Goal: Find specific page/section: Find specific page/section

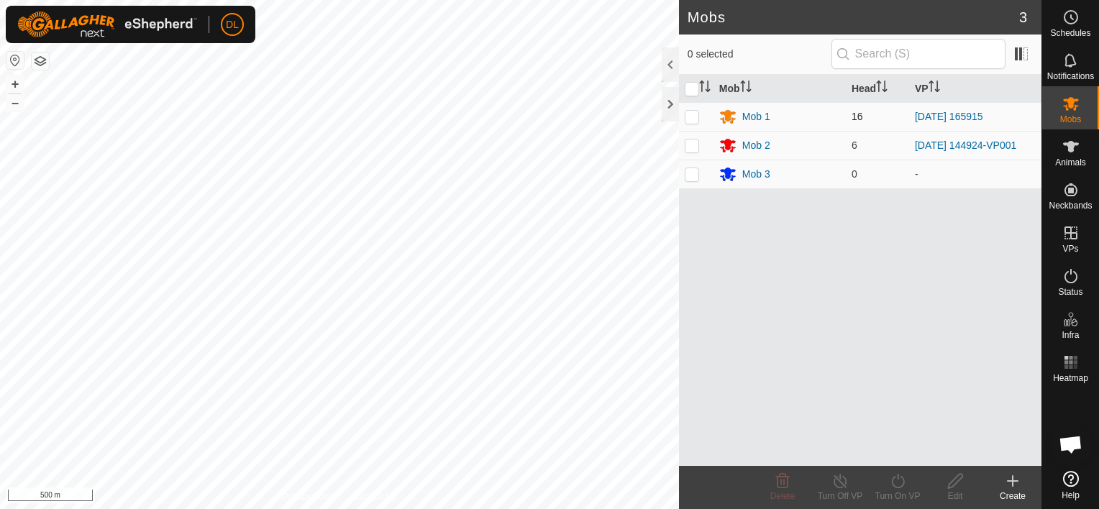
click at [691, 118] on p-checkbox at bounding box center [692, 117] width 14 height 12
checkbox input "true"
click at [1069, 369] on icon at bounding box center [1070, 362] width 17 height 17
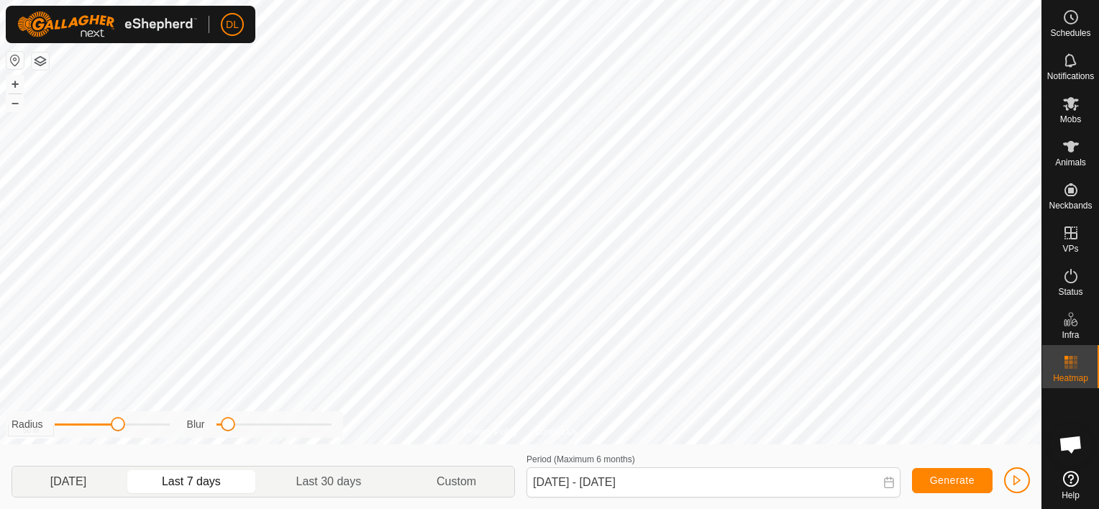
click at [55, 486] on p-togglebutton "[DATE]" at bounding box center [68, 482] width 112 height 30
type input "[DATE] - [DATE]"
click at [498, 0] on html "DL Schedules Notifications Mobs Animals Neckbands VPs Status Infra Heatmap Help…" at bounding box center [549, 254] width 1099 height 509
drag, startPoint x: 225, startPoint y: 429, endPoint x: 222, endPoint y: 422, distance: 7.7
click at [222, 422] on span at bounding box center [223, 424] width 14 height 14
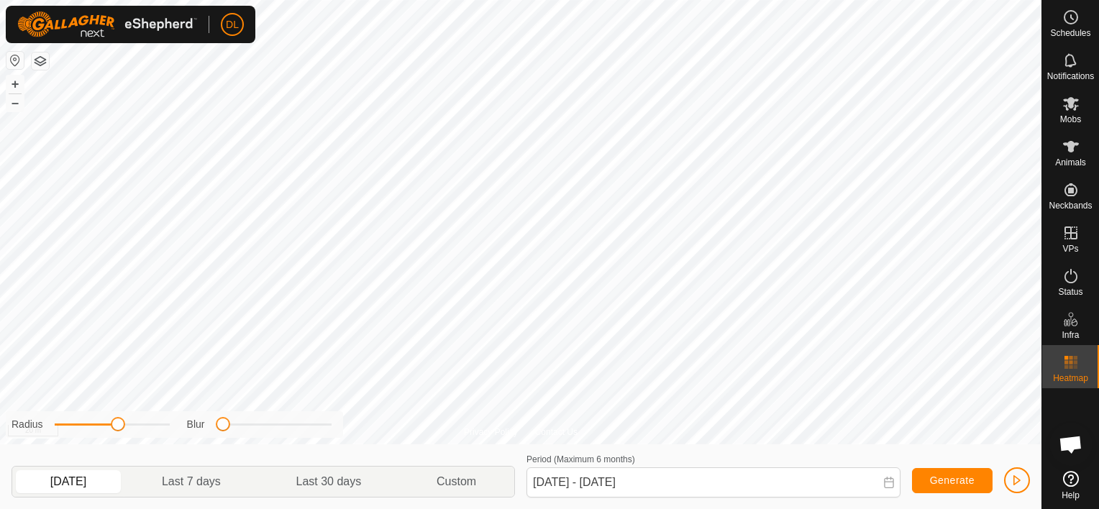
click at [676, 0] on html "DL Schedules Notifications Mobs Animals Neckbands VPs Status Infra Heatmap Help…" at bounding box center [549, 254] width 1099 height 509
click at [724, 0] on html "DL Schedules Notifications Mobs Animals Neckbands VPs Status Infra Heatmap Help…" at bounding box center [549, 254] width 1099 height 509
click at [760, 0] on html "DL Schedules Notifications Mobs Animals Neckbands VPs Status Infra Heatmap Help…" at bounding box center [549, 254] width 1099 height 509
click at [741, 0] on html "DL Schedules Notifications Mobs Animals Neckbands VPs Status Infra Heatmap Help…" at bounding box center [549, 254] width 1099 height 509
click at [628, 498] on div "Privacy Policy Contact Us + – ⇧ i 20 m Radius Blur [DATE] Last 7 days Last 30 d…" at bounding box center [521, 254] width 1042 height 509
